Goal: Entertainment & Leisure: Browse casually

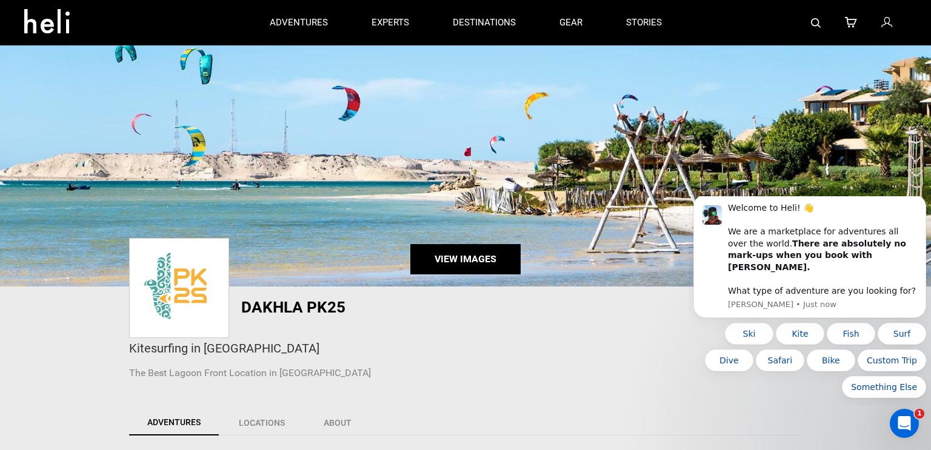
click at [474, 256] on link "View Images" at bounding box center [465, 259] width 110 height 30
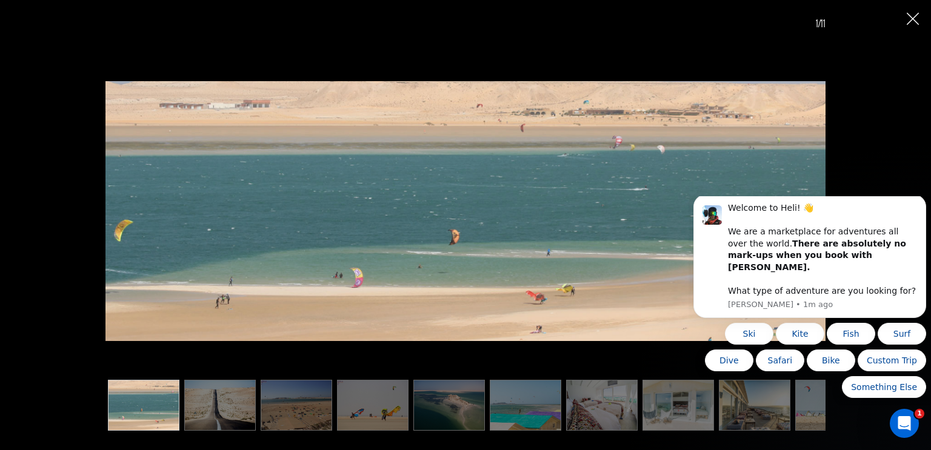
click at [906, 198] on html "Welcome to Heli! 👋 We are a marketplace for adventures all over the world. Ther…" at bounding box center [809, 300] width 242 height 209
click at [908, 202] on body "Welcome to Heli! 👋 We are a marketplace for adventures all over the world. Ther…" at bounding box center [809, 300] width 233 height 199
click at [915, 206] on button "Dismiss notification" at bounding box center [922, 198] width 16 height 16
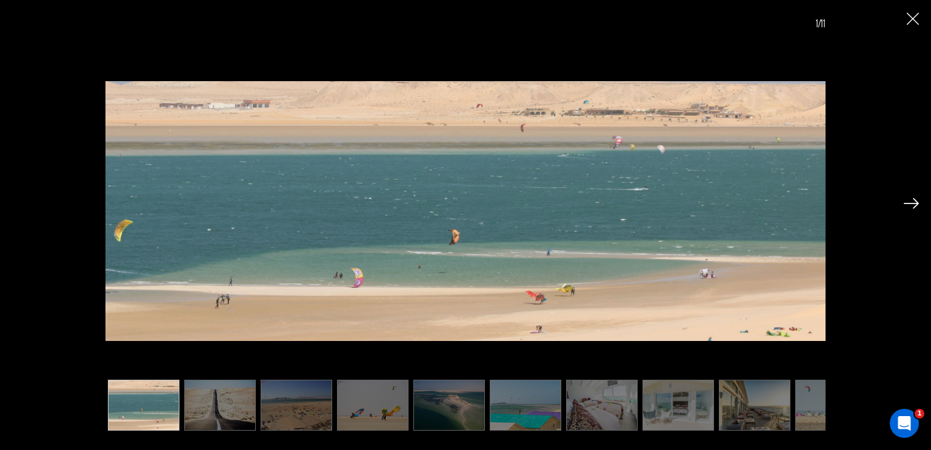
click at [912, 203] on img at bounding box center [910, 203] width 15 height 11
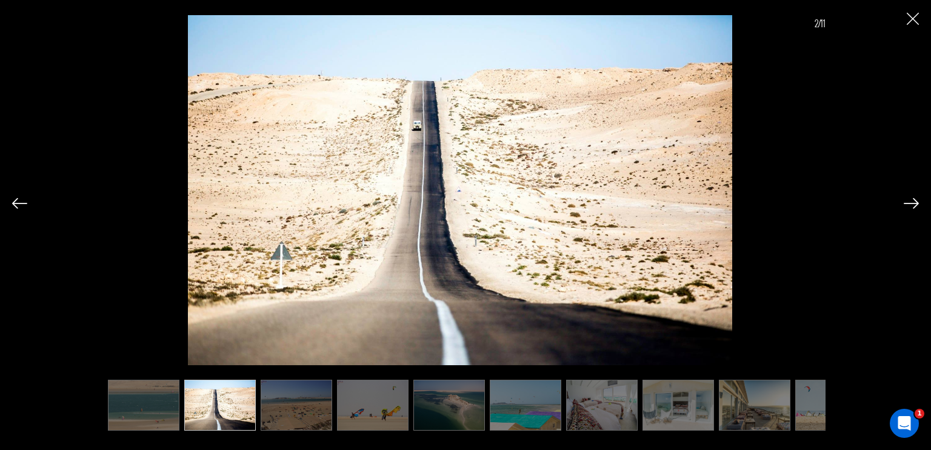
click at [912, 203] on img at bounding box center [910, 203] width 15 height 11
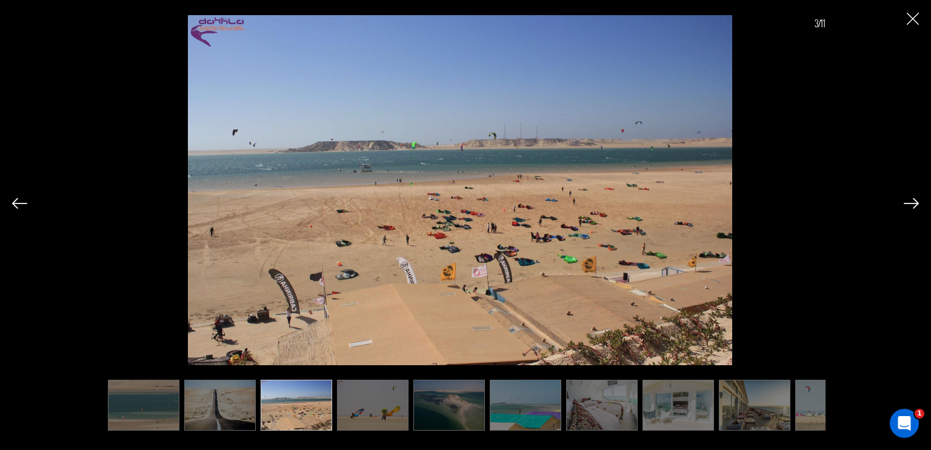
click at [912, 203] on img at bounding box center [910, 203] width 15 height 11
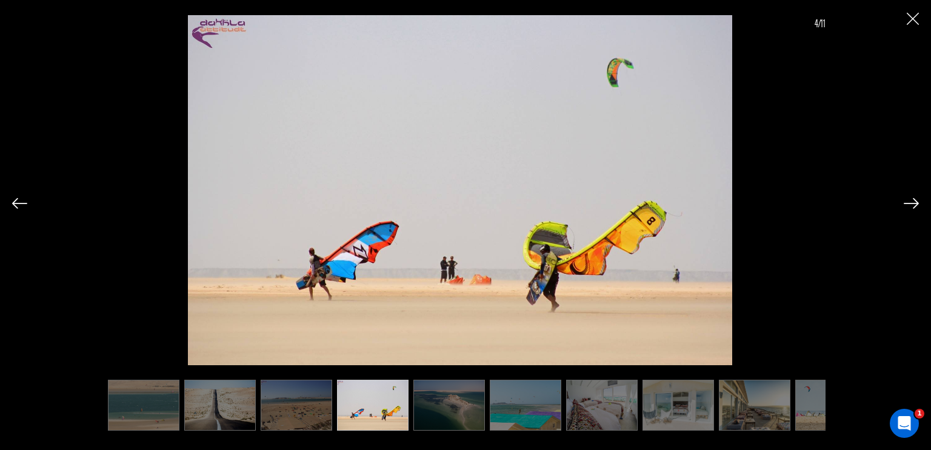
click at [912, 203] on img at bounding box center [910, 203] width 15 height 11
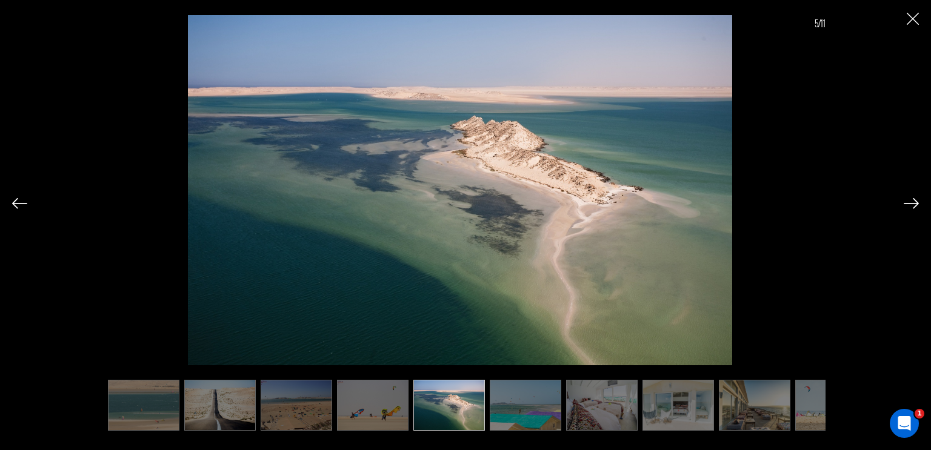
click at [912, 203] on img at bounding box center [910, 203] width 15 height 11
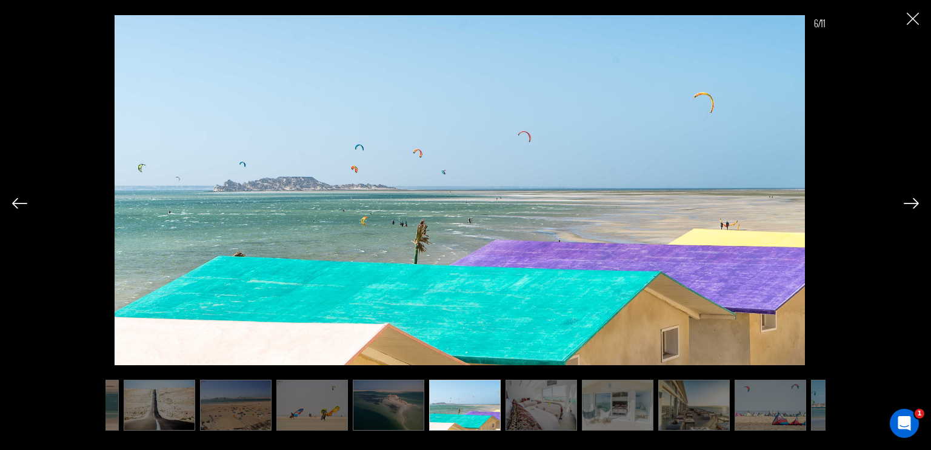
click at [912, 203] on img at bounding box center [910, 203] width 15 height 11
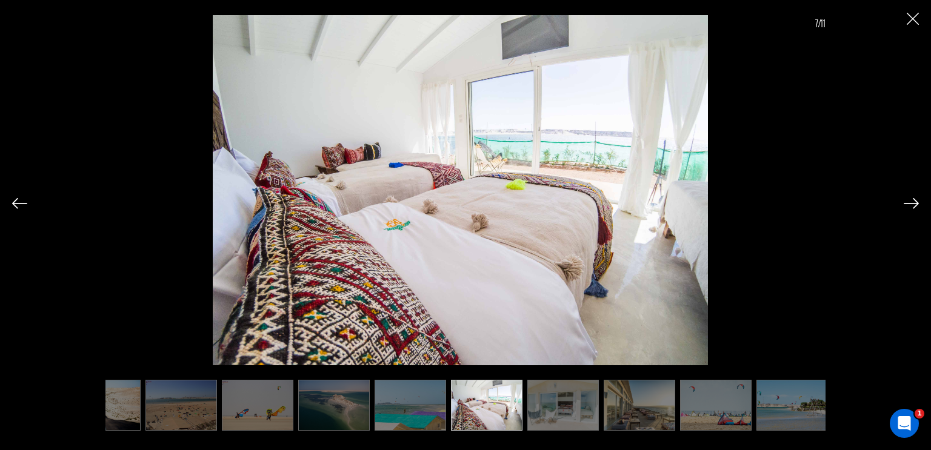
scroll to position [0, 119]
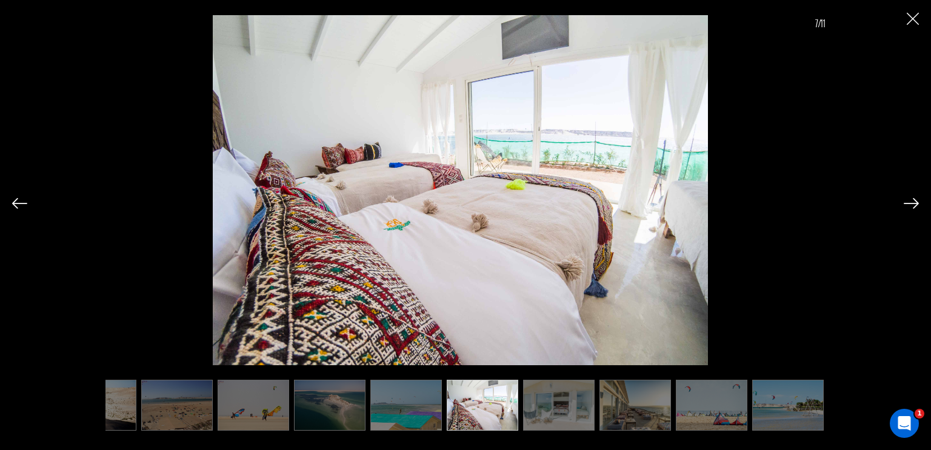
click at [912, 203] on img at bounding box center [910, 203] width 15 height 11
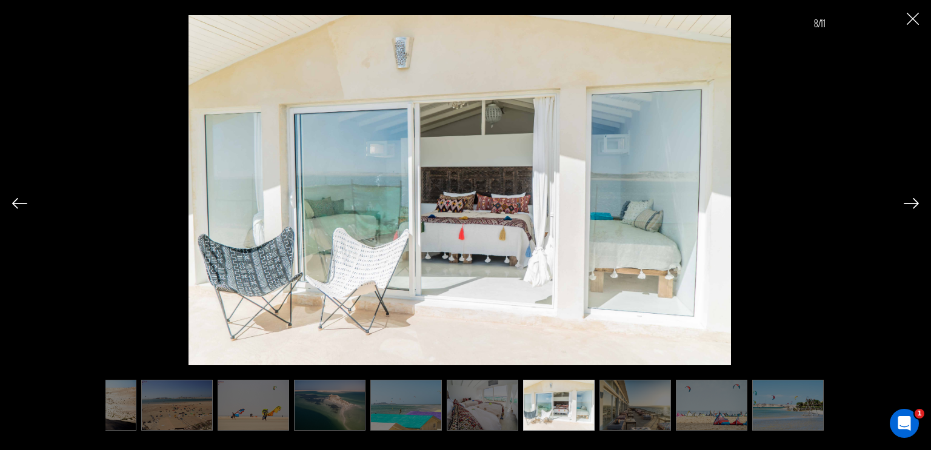
click at [912, 203] on img at bounding box center [910, 203] width 15 height 11
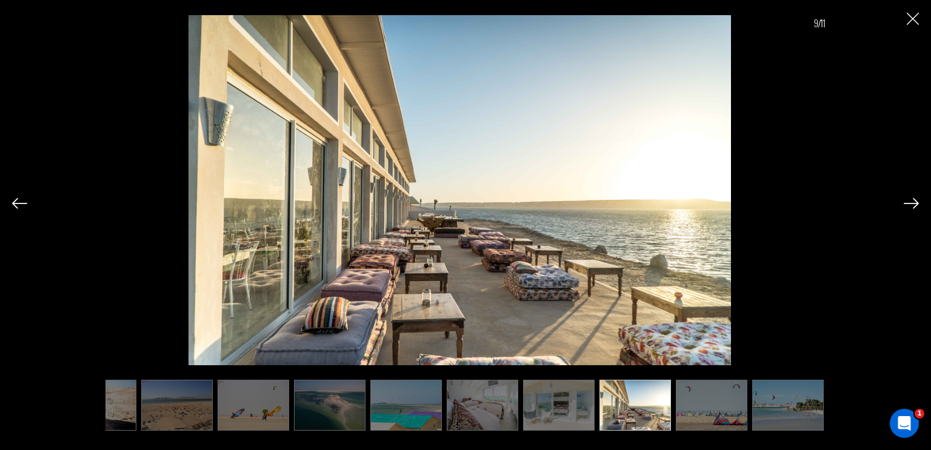
click at [912, 203] on img at bounding box center [910, 203] width 15 height 11
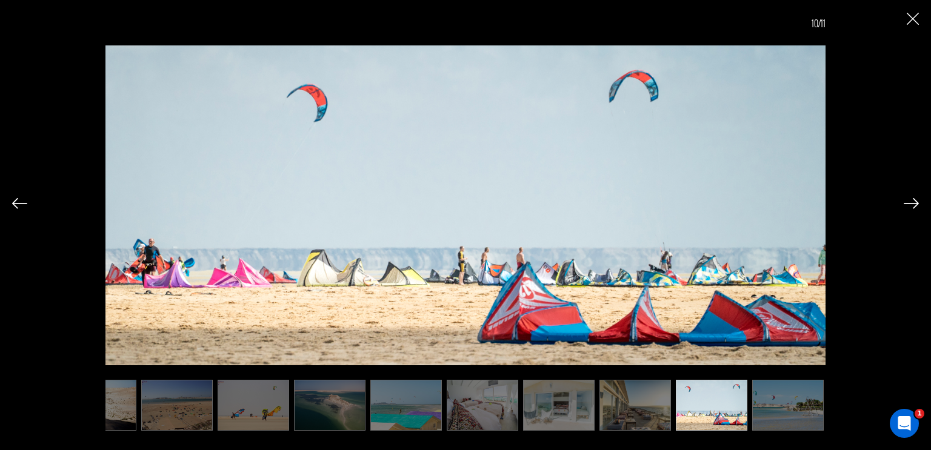
click at [912, 203] on img at bounding box center [910, 203] width 15 height 11
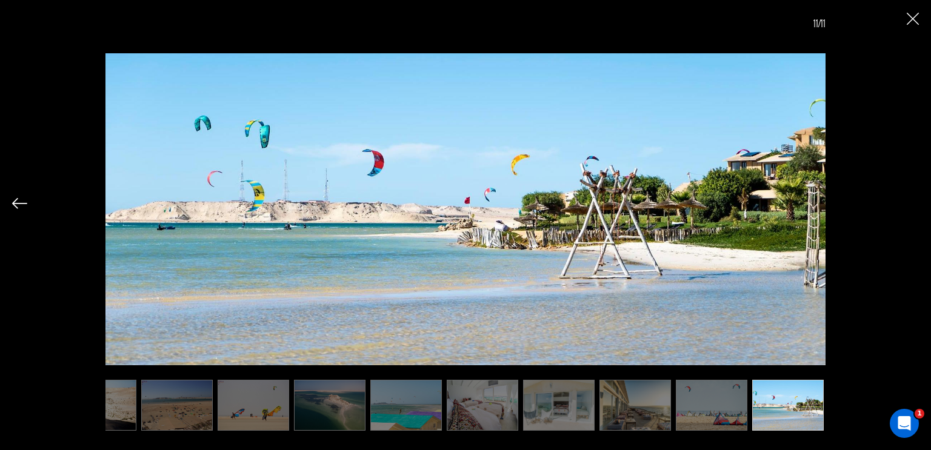
click at [912, 203] on div "11/11" at bounding box center [465, 214] width 906 height 428
click at [912, 20] on img "Close" at bounding box center [912, 19] width 12 height 12
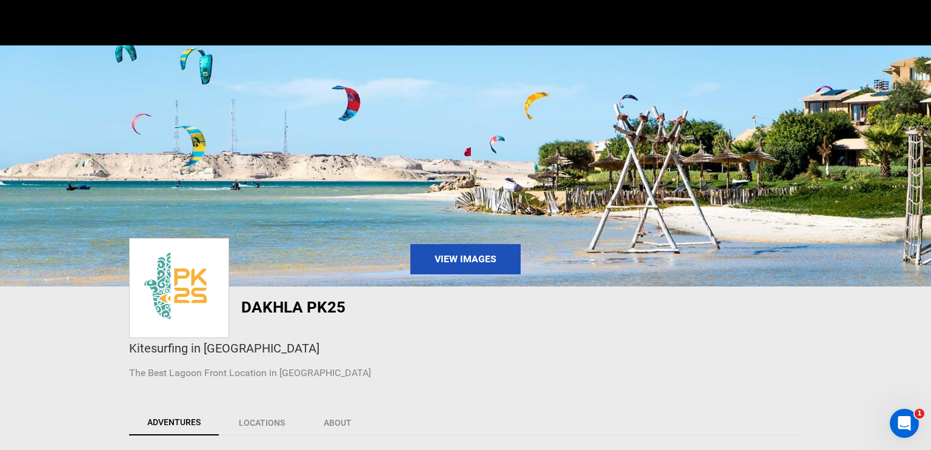
scroll to position [0, 0]
